Goal: Information Seeking & Learning: Learn about a topic

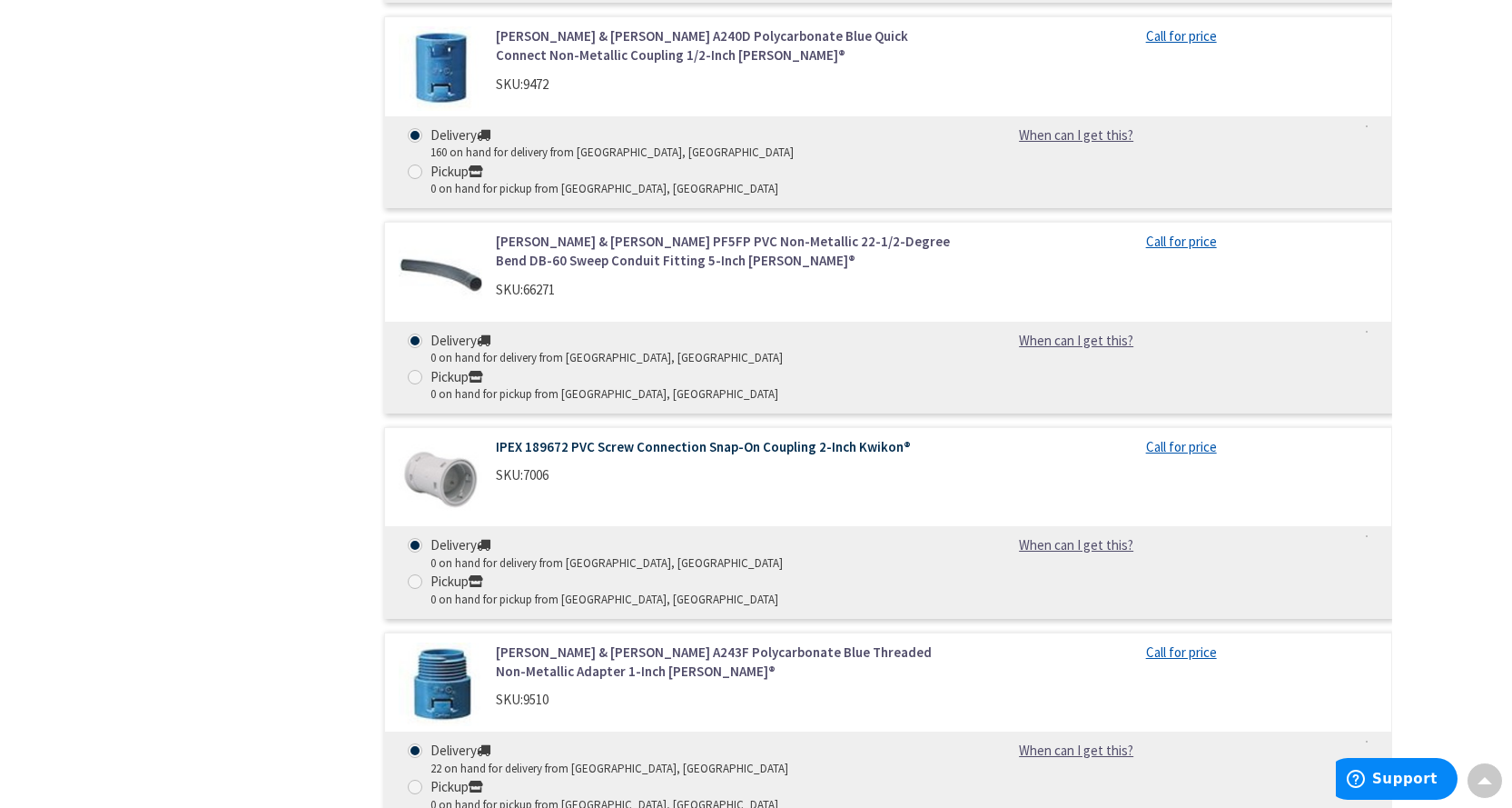
scroll to position [999, 0]
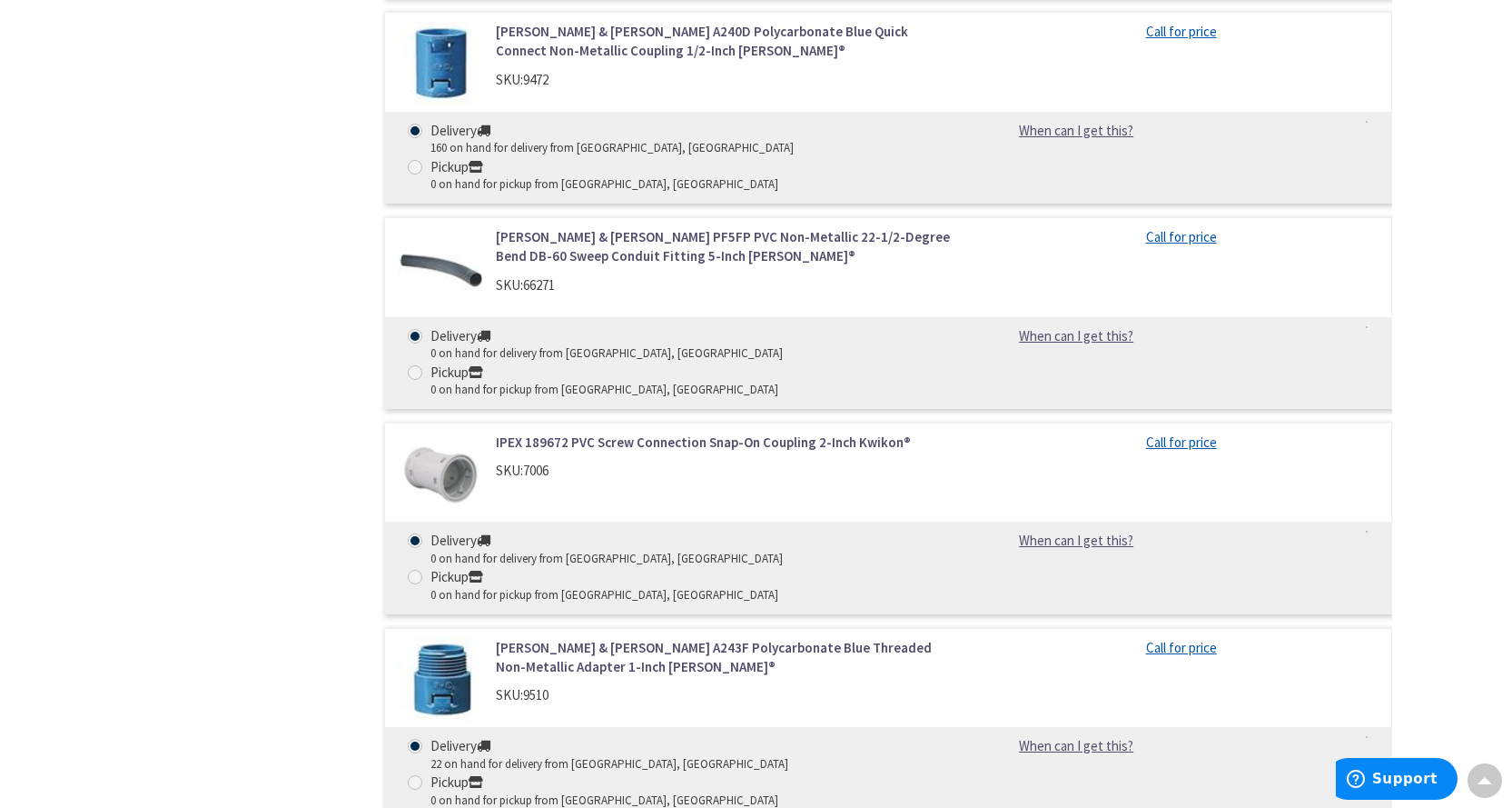
click at [427, 433] on img at bounding box center [441, 475] width 84 height 84
click at [562, 433] on link "IPEX 189672 PVC Screw Connection Snap-On Coupling 2-Inch Kwikon®" at bounding box center [727, 442] width 462 height 19
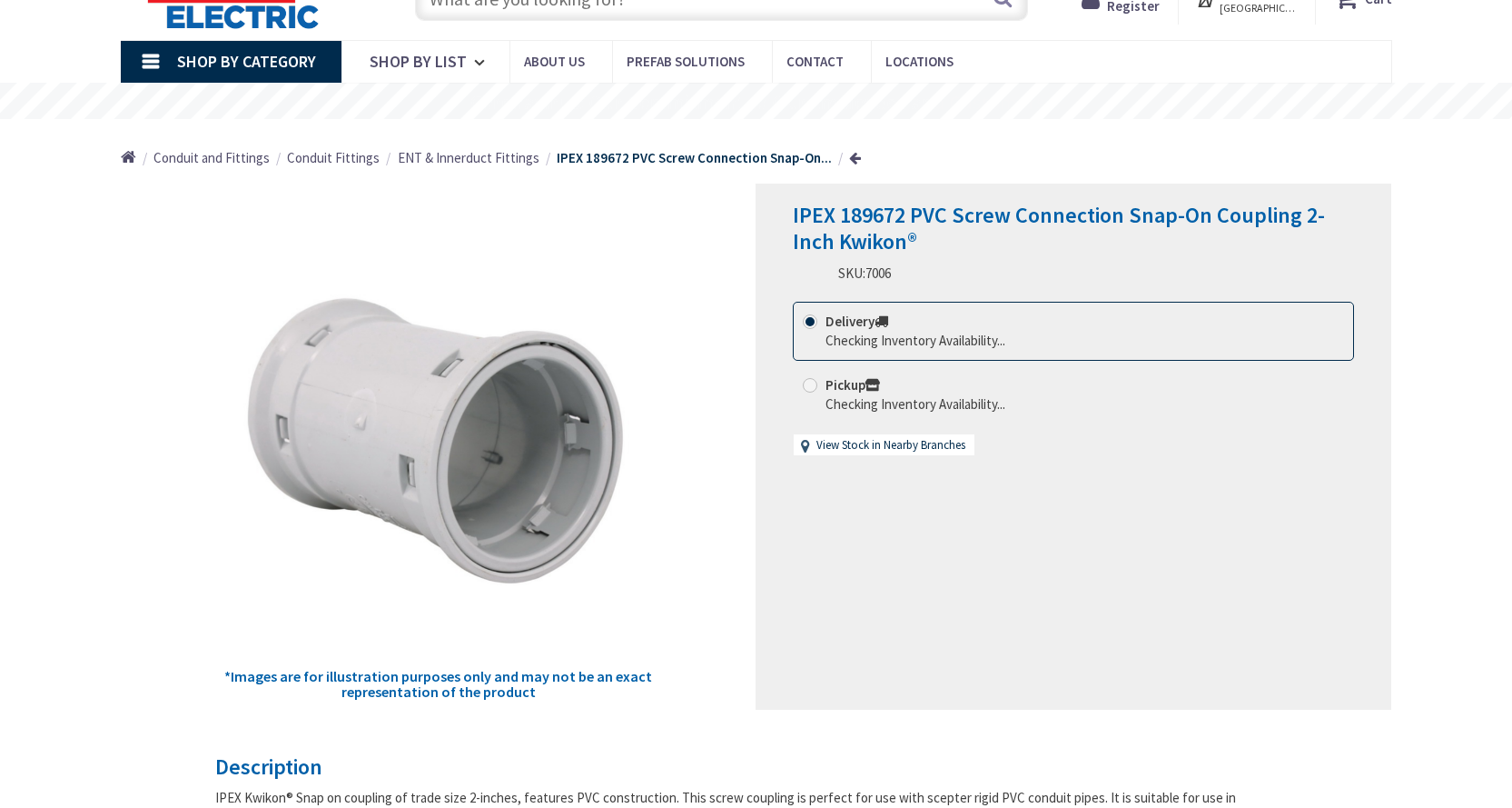
scroll to position [91, 0]
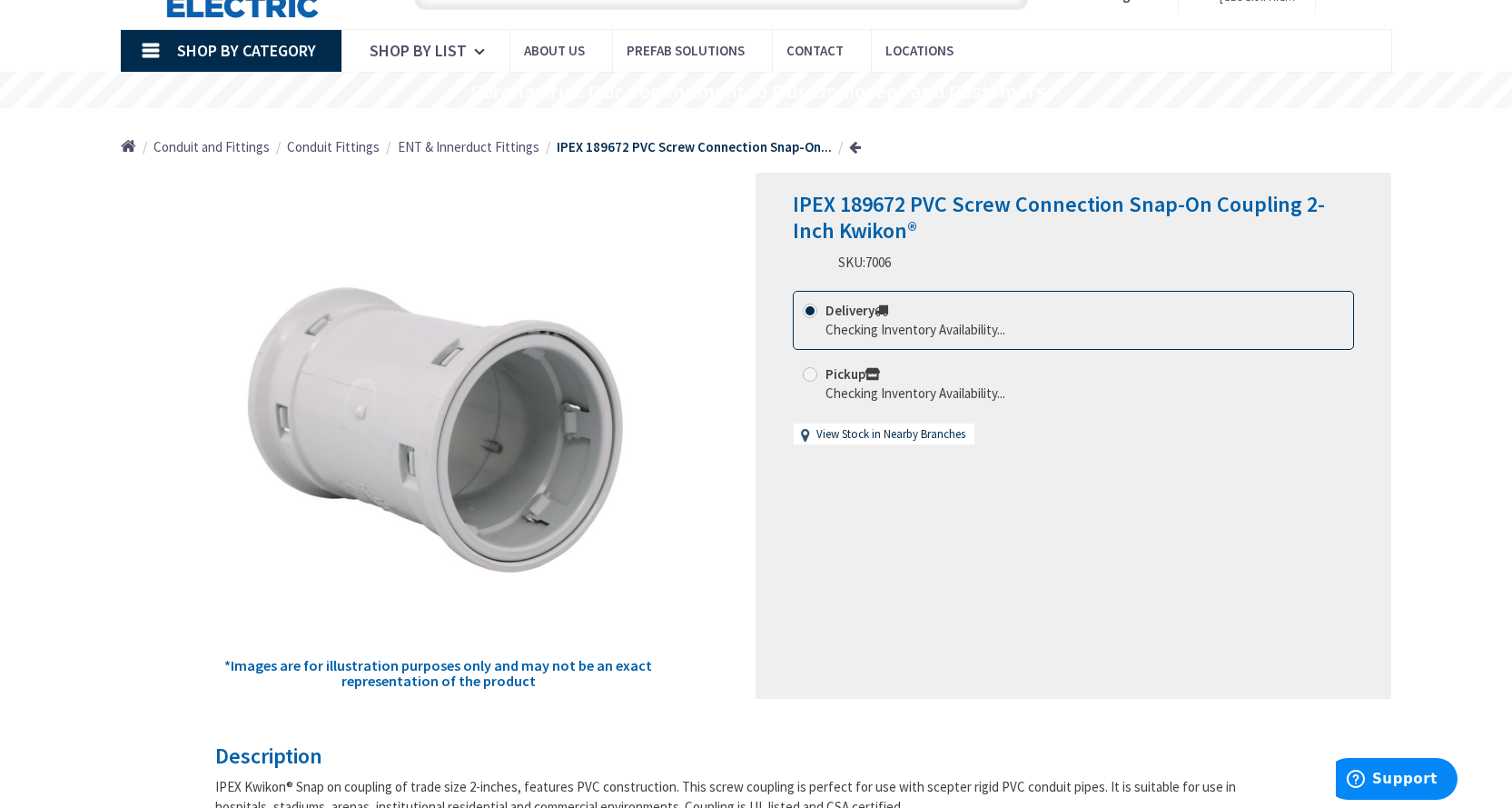
click at [533, 502] on img at bounding box center [438, 427] width 433 height 433
